Goal: Information Seeking & Learning: Learn about a topic

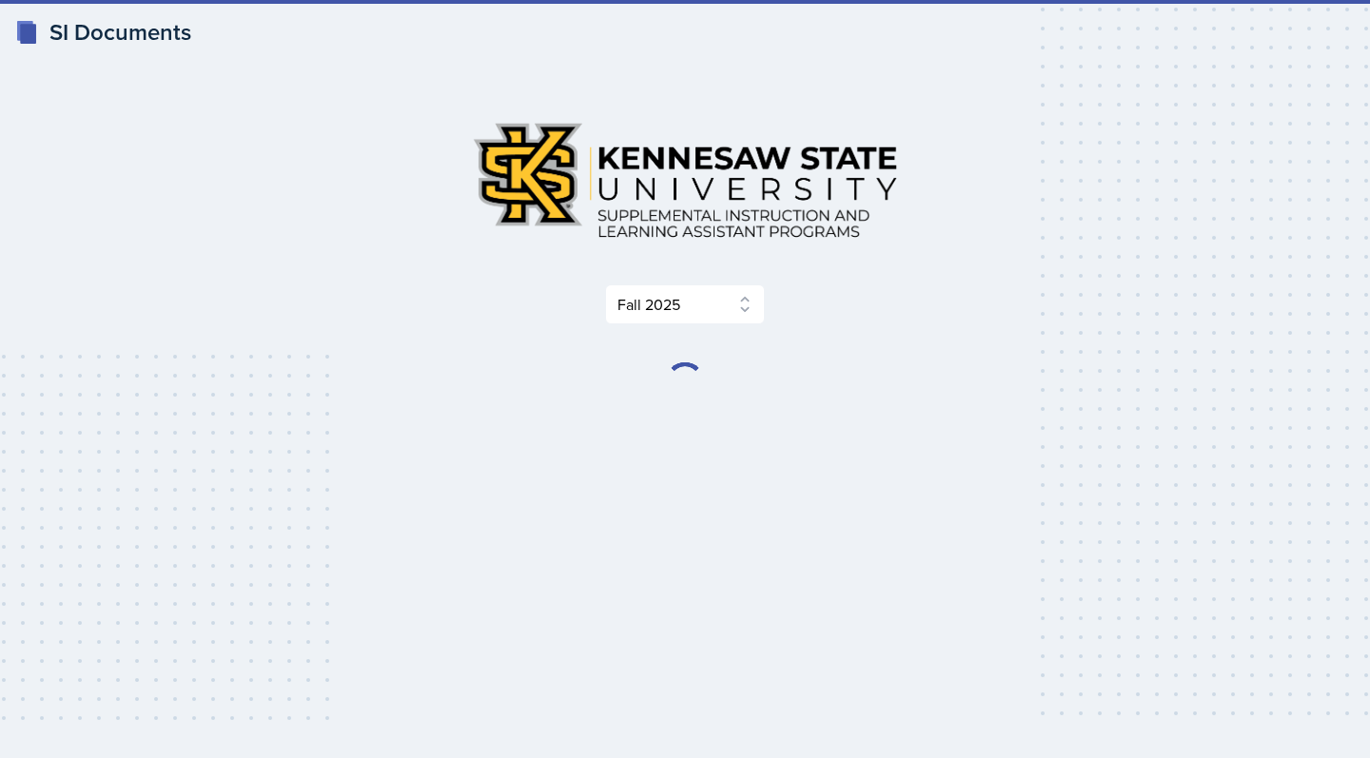
select select "2bed604d-1099-4043-b1bc-2365e8740244"
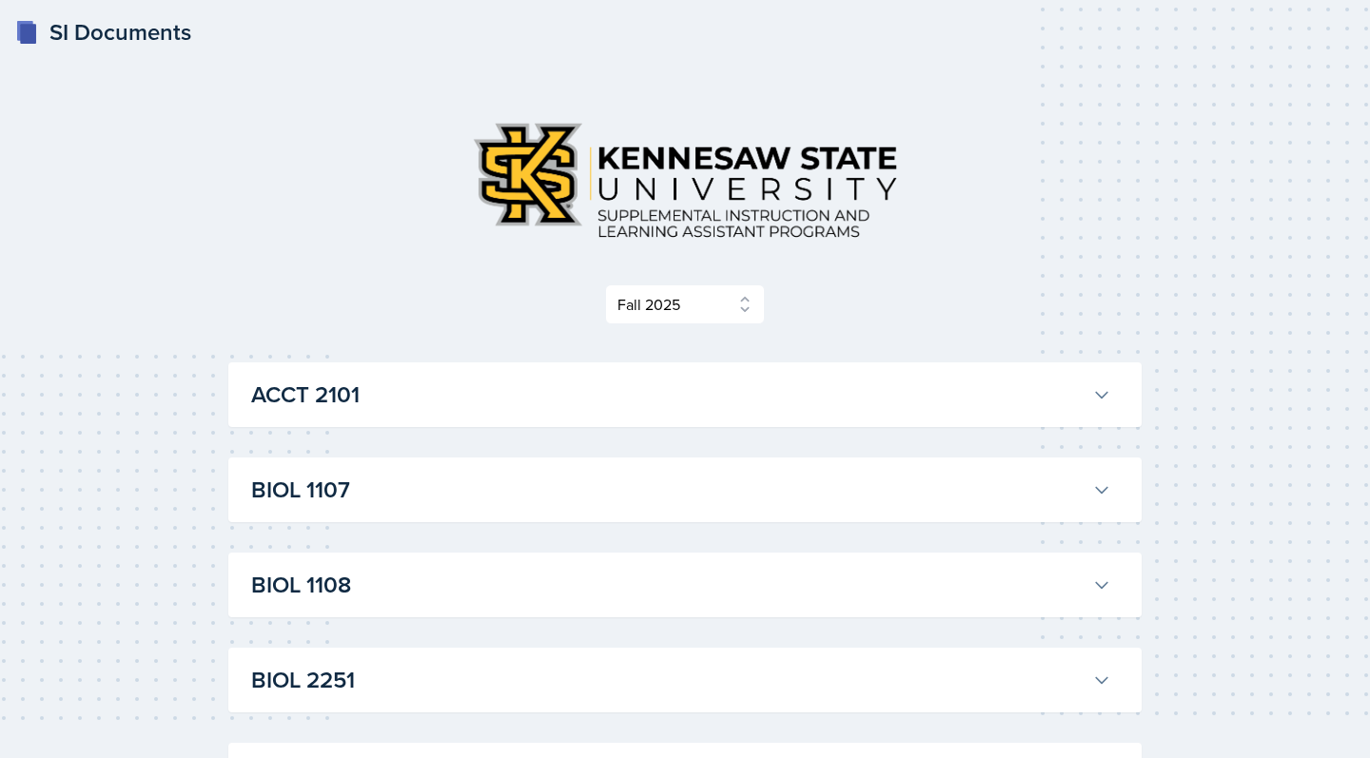
click at [619, 484] on h3 "BIOL 1107" at bounding box center [667, 490] width 833 height 34
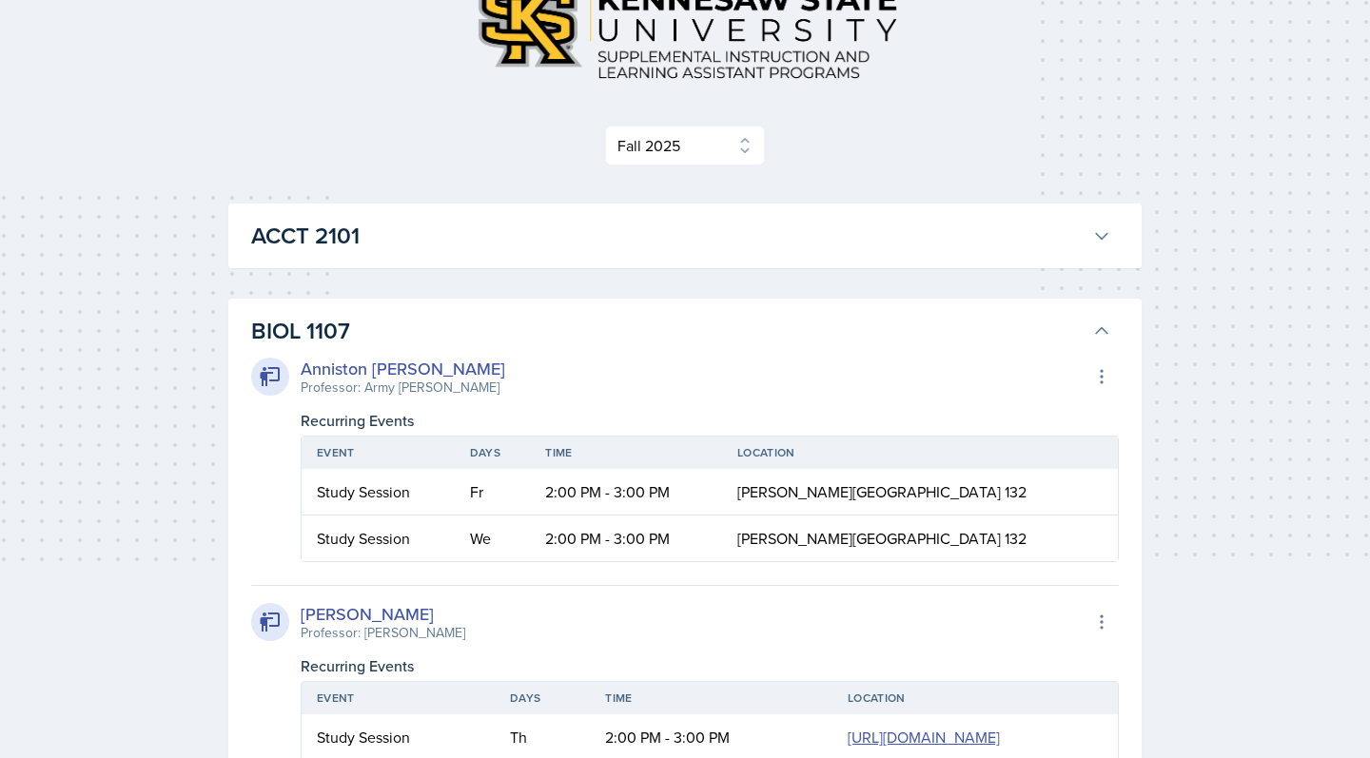
scroll to position [177, 0]
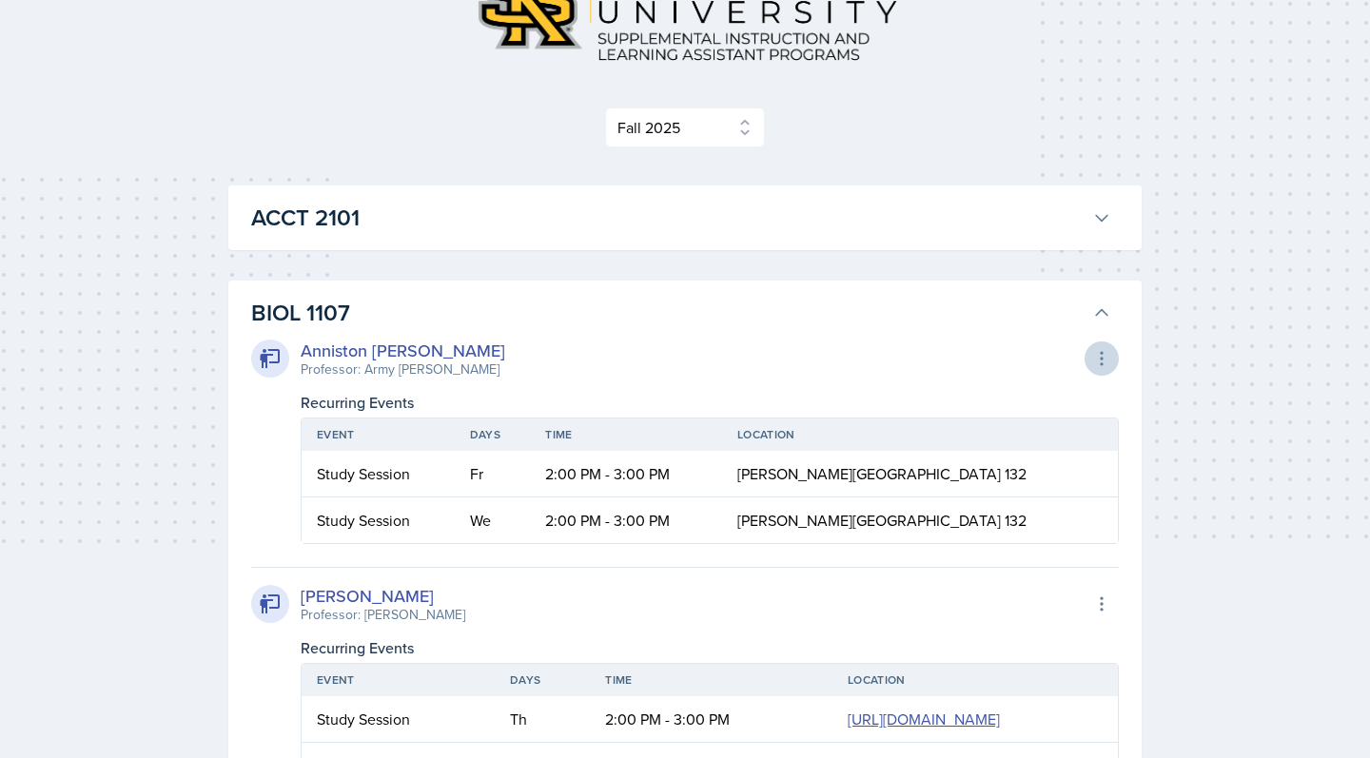
click at [1101, 350] on icon at bounding box center [1101, 358] width 19 height 19
click at [1101, 351] on icon at bounding box center [1101, 358] width 19 height 19
click at [330, 352] on div "Anniston [PERSON_NAME]" at bounding box center [403, 351] width 205 height 26
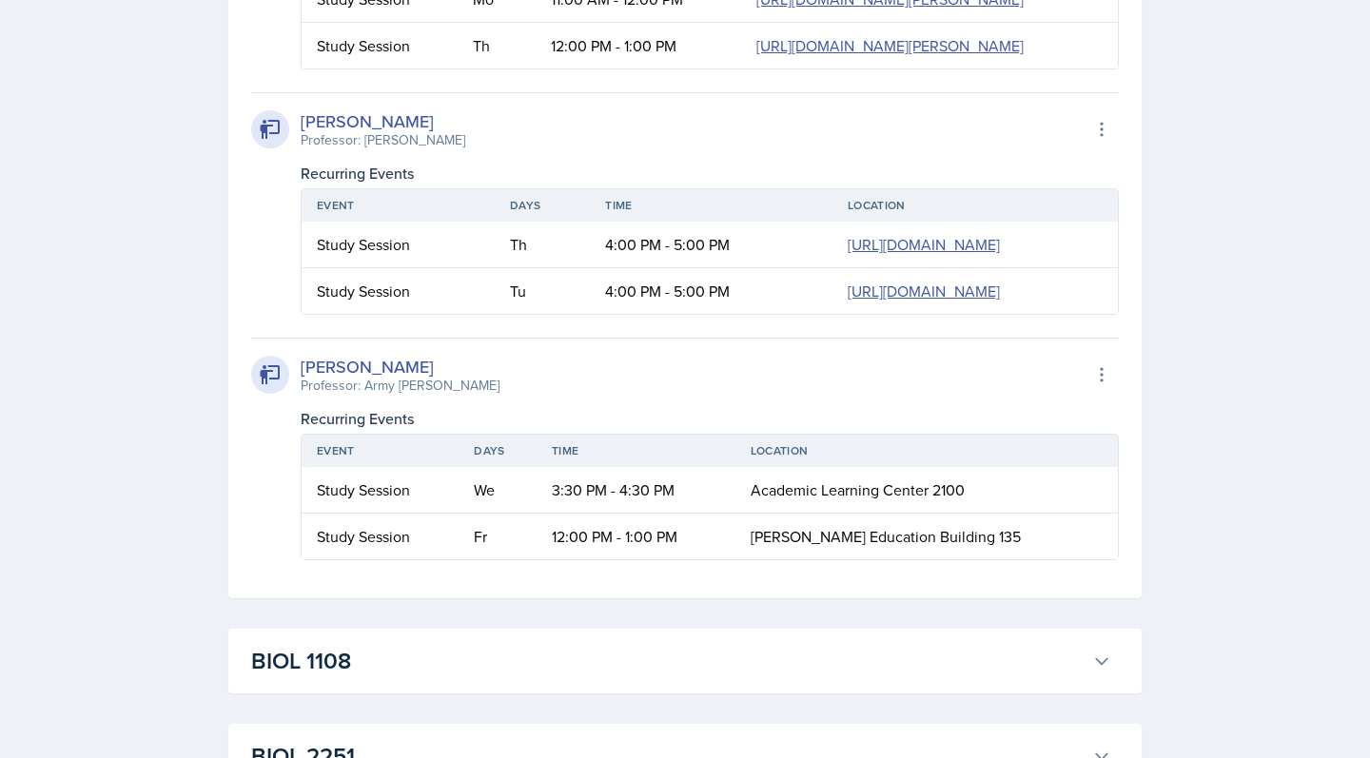
scroll to position [1372, 0]
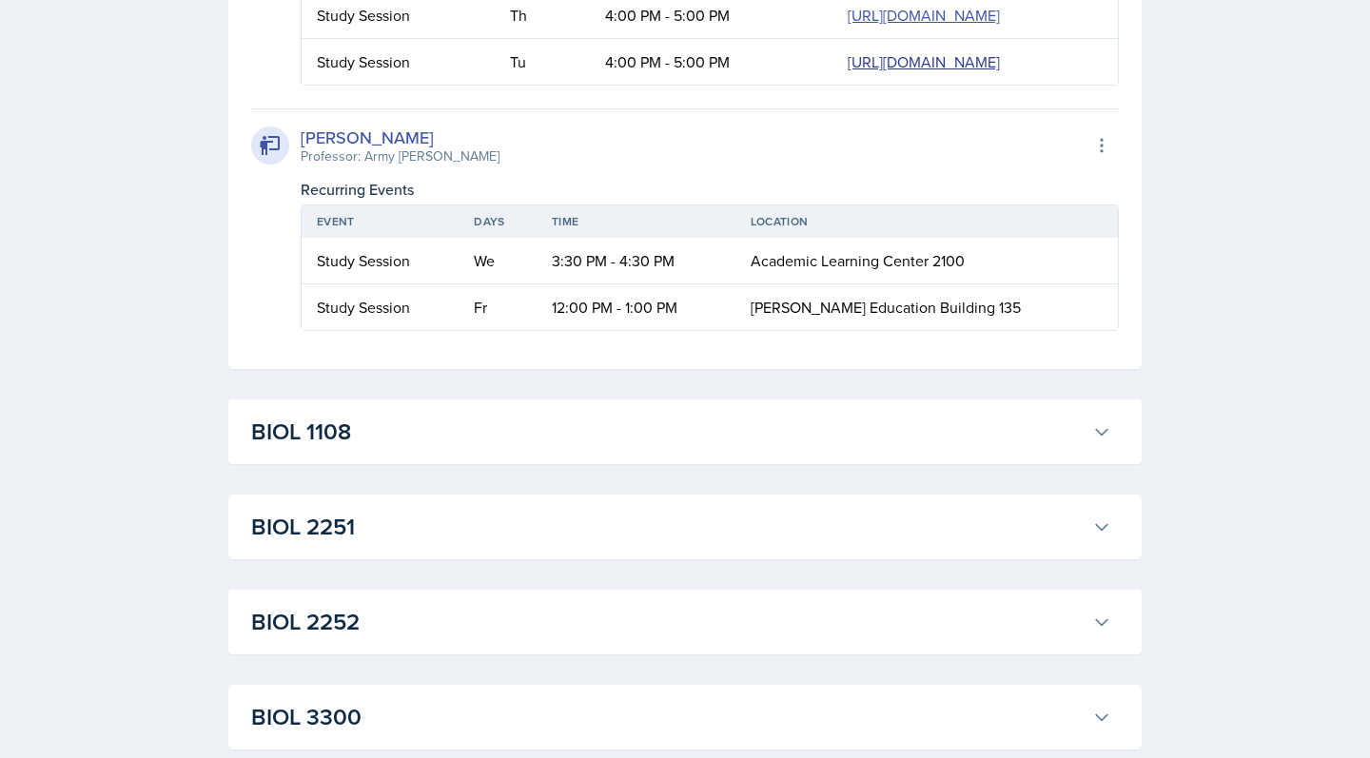
click at [848, 72] on link "[URL][DOMAIN_NAME]" at bounding box center [924, 61] width 152 height 21
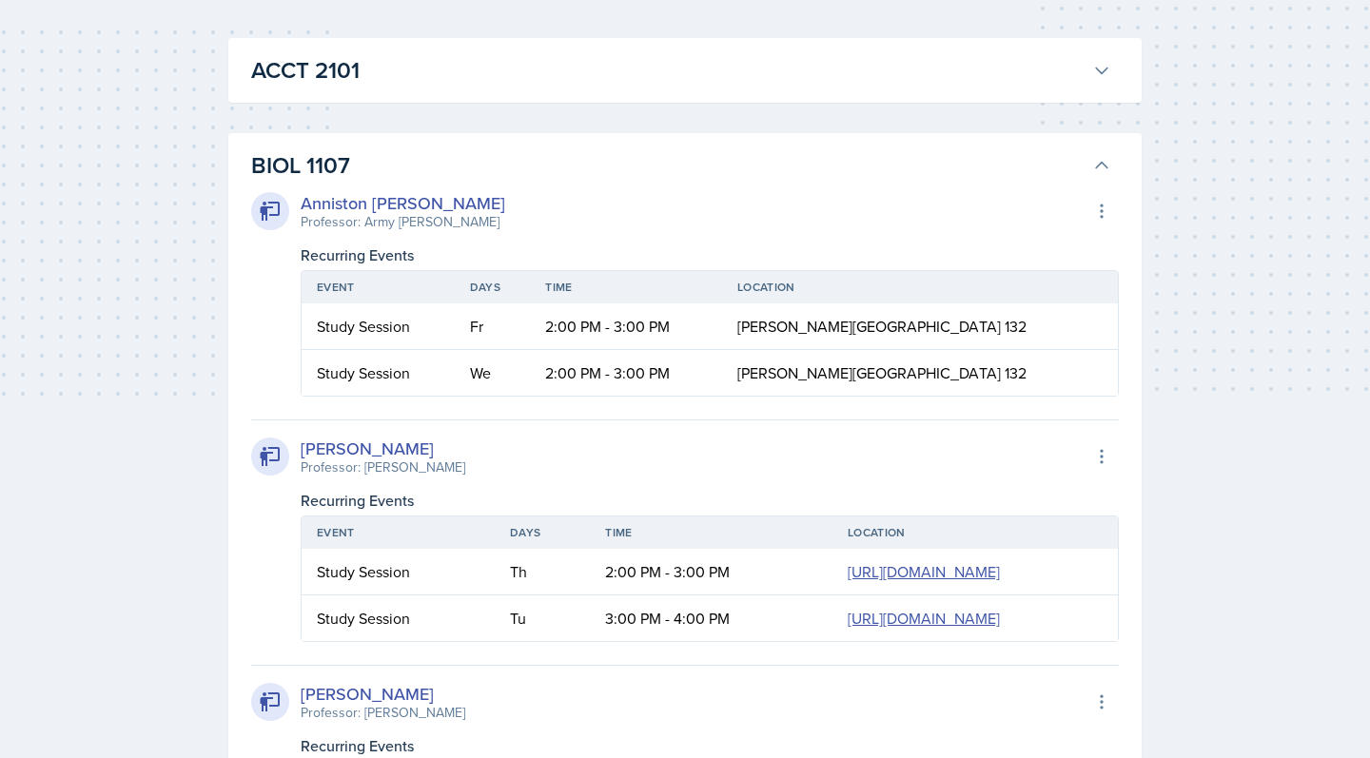
scroll to position [320, 0]
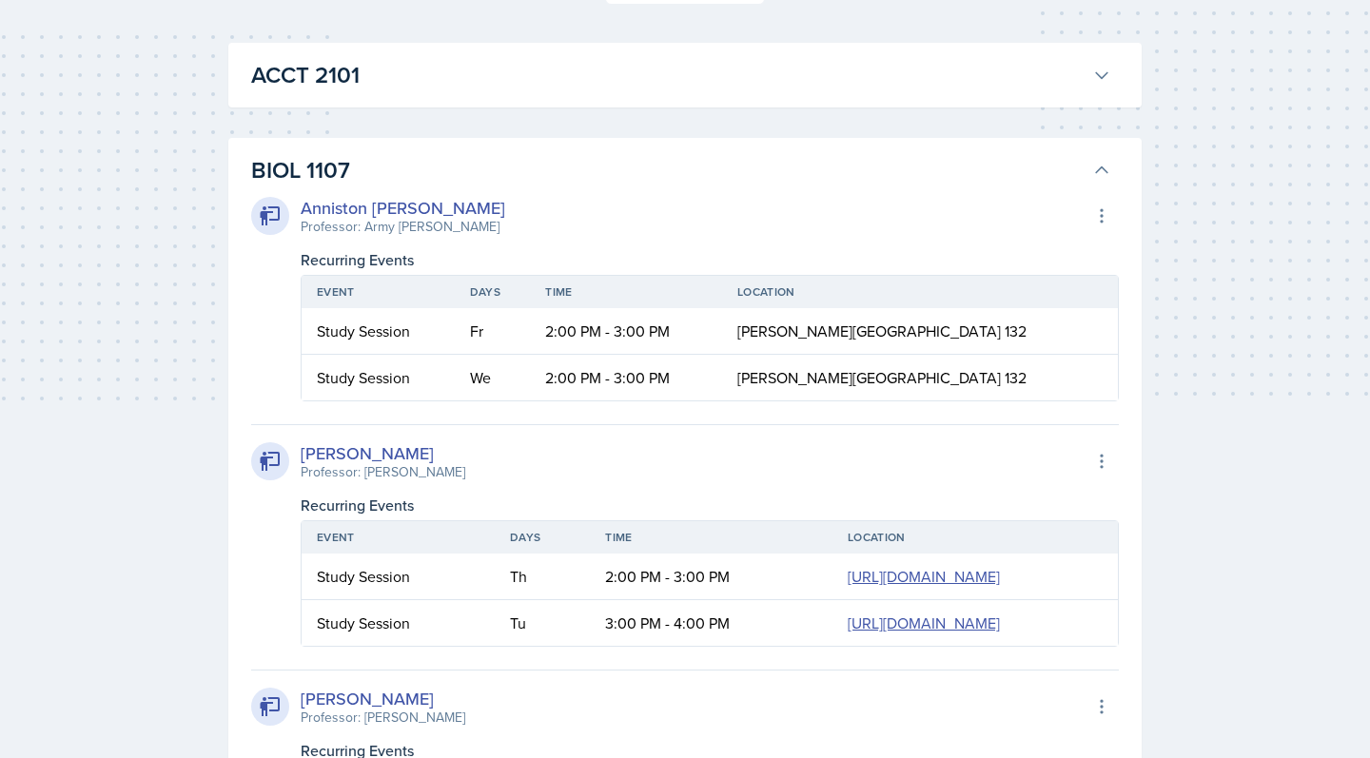
click at [270, 221] on icon at bounding box center [271, 215] width 20 height 19
click at [323, 210] on div "Anniston [PERSON_NAME]" at bounding box center [403, 208] width 205 height 26
click at [1094, 205] on button at bounding box center [1101, 216] width 34 height 34
click at [1094, 208] on icon at bounding box center [1101, 215] width 19 height 19
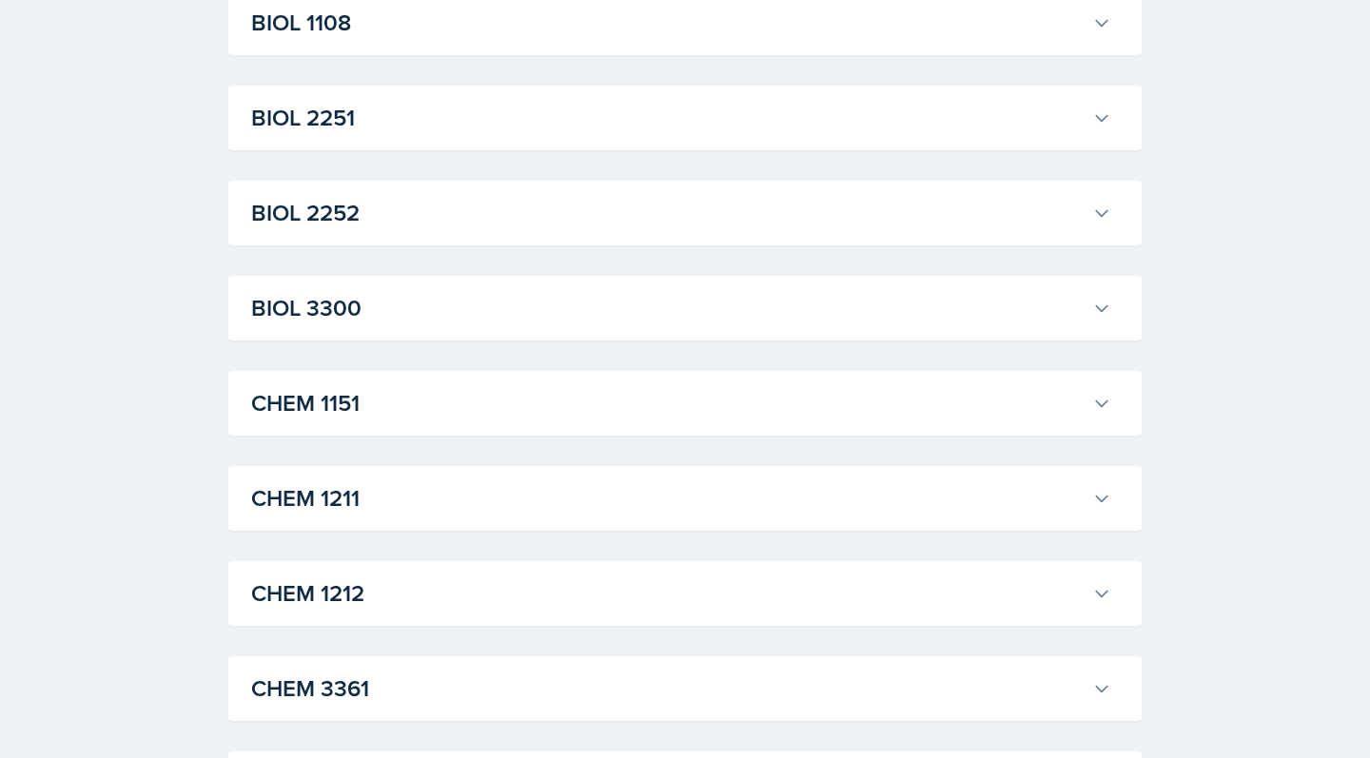
scroll to position [1813, 0]
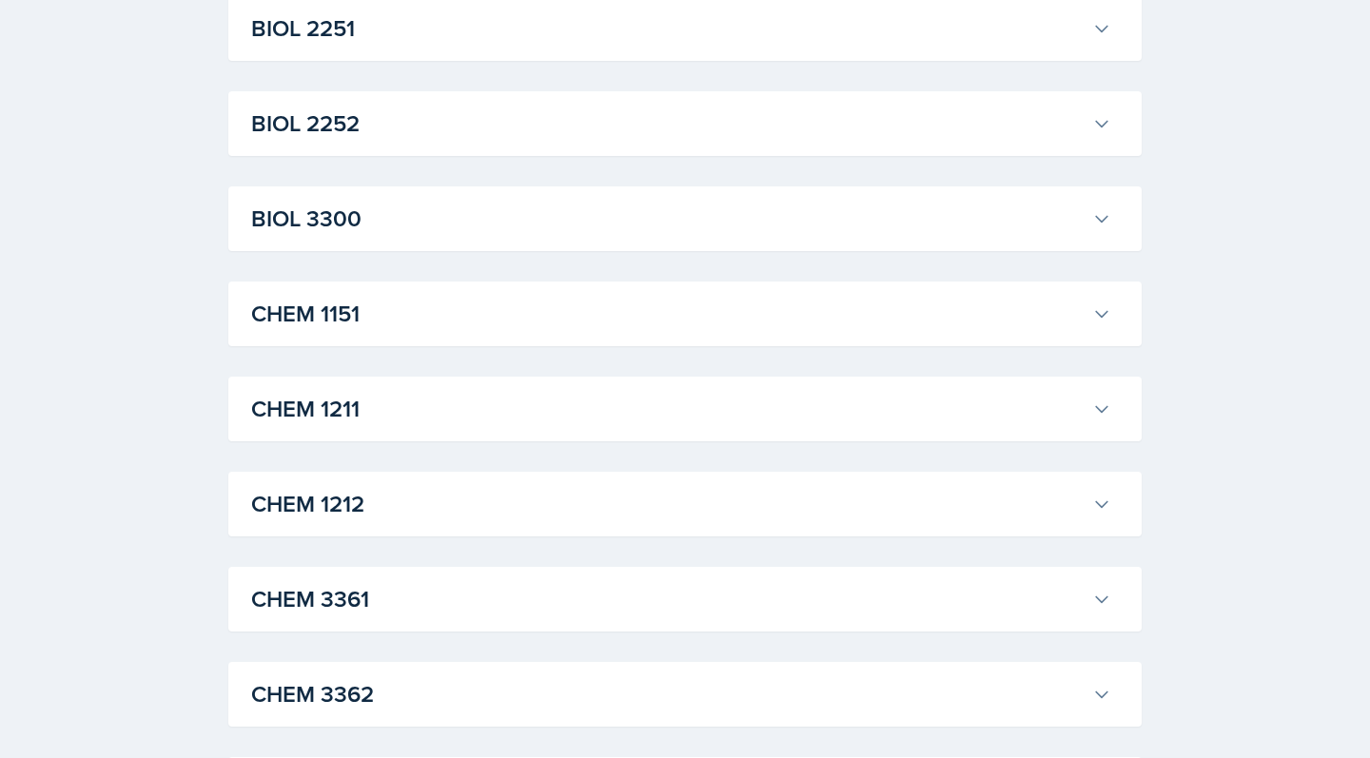
scroll to position [2109, 0]
click at [373, 44] on h3 "BIOL 2251" at bounding box center [667, 27] width 833 height 34
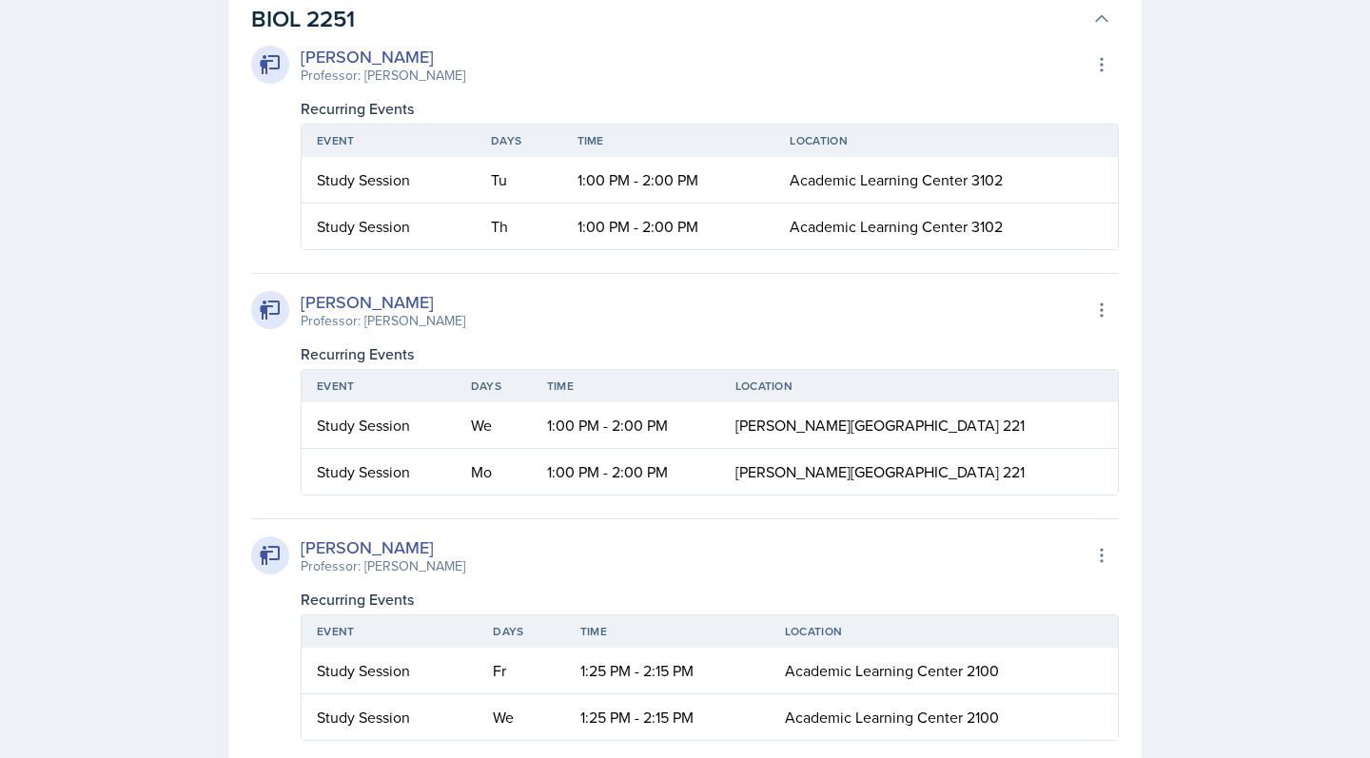
click at [375, 36] on h3 "BIOL 2251" at bounding box center [667, 19] width 833 height 34
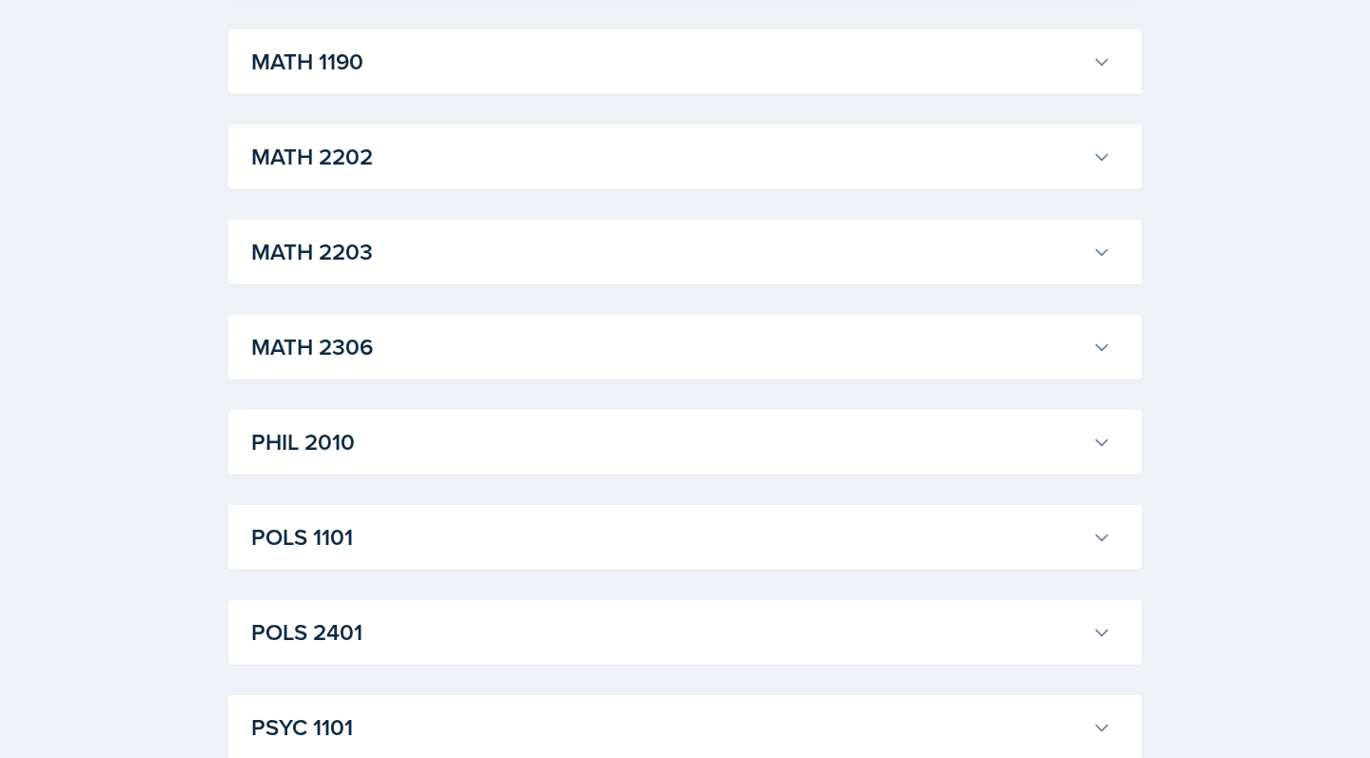
scroll to position [3599, 0]
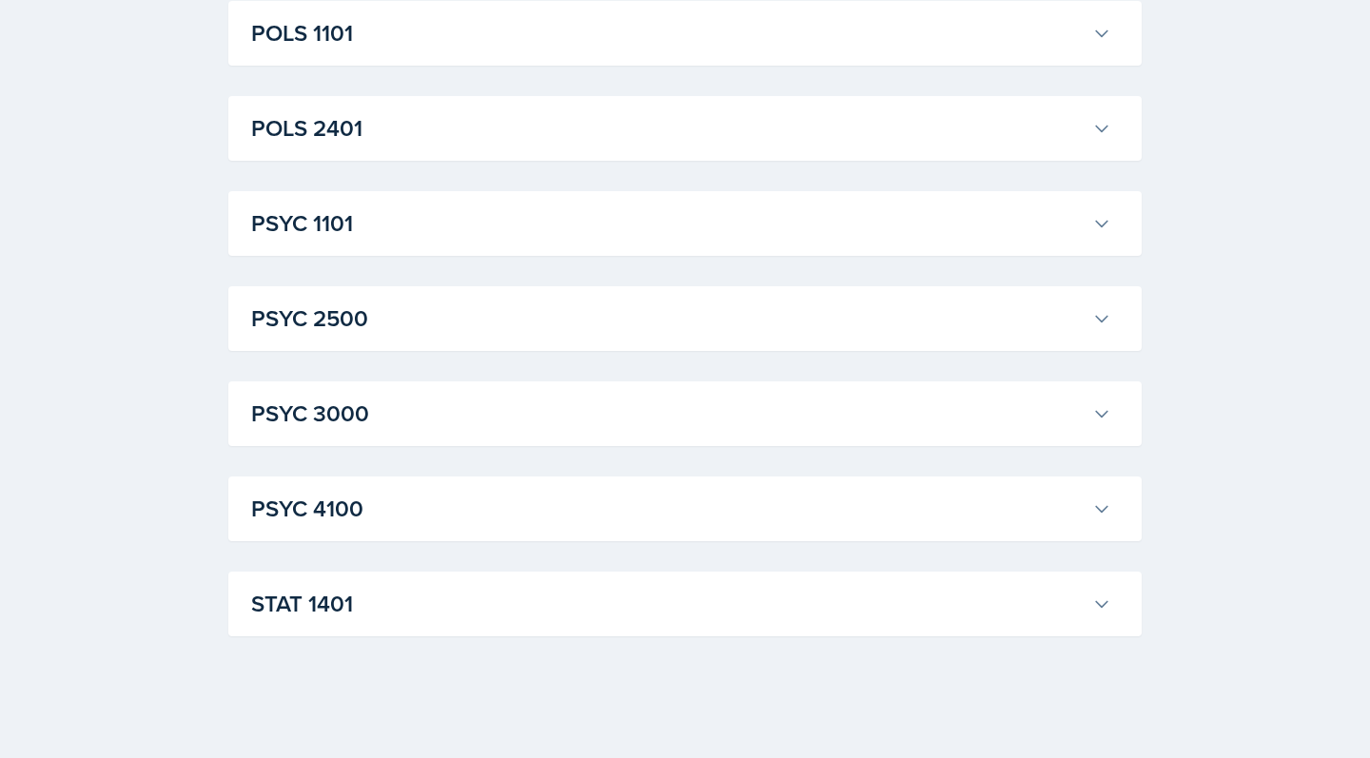
click at [287, 588] on h3 "STAT 1401" at bounding box center [667, 604] width 833 height 34
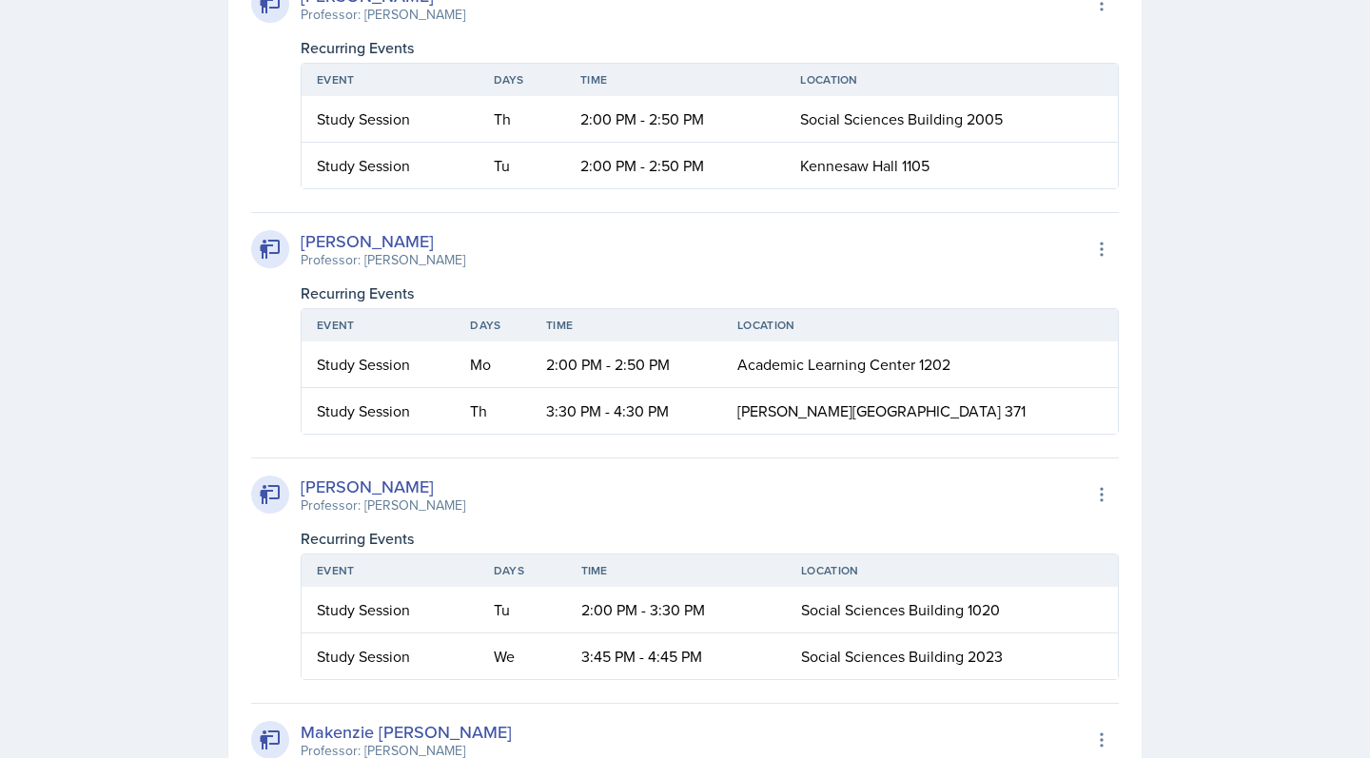
scroll to position [4993, 0]
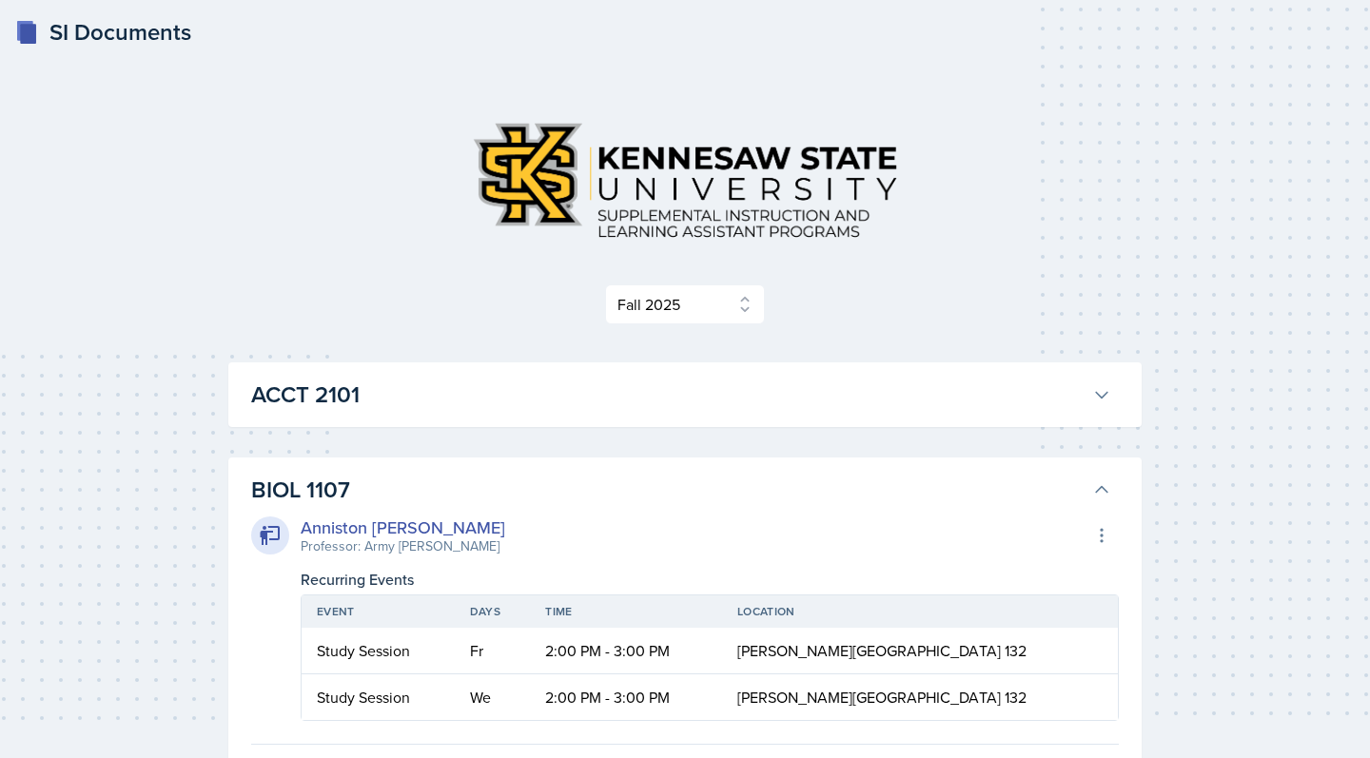
scroll to position [0, 0]
